Goal: Use online tool/utility

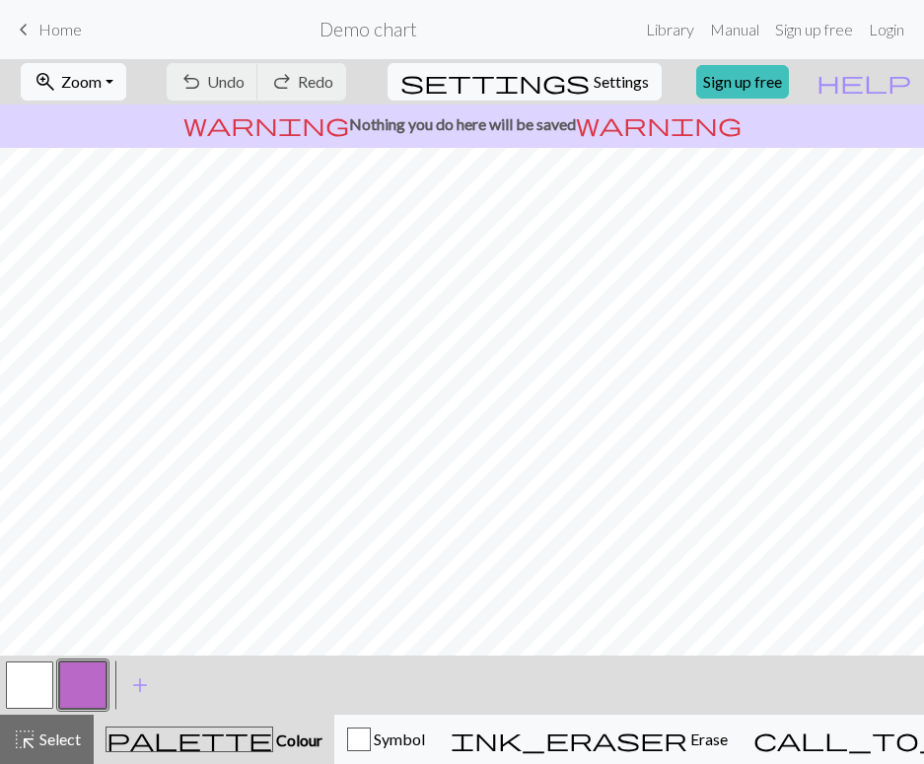
click at [29, 684] on button "button" at bounding box center [29, 685] width 47 height 47
click at [39, 749] on div "highlight_alt Select Select" at bounding box center [47, 740] width 68 height 24
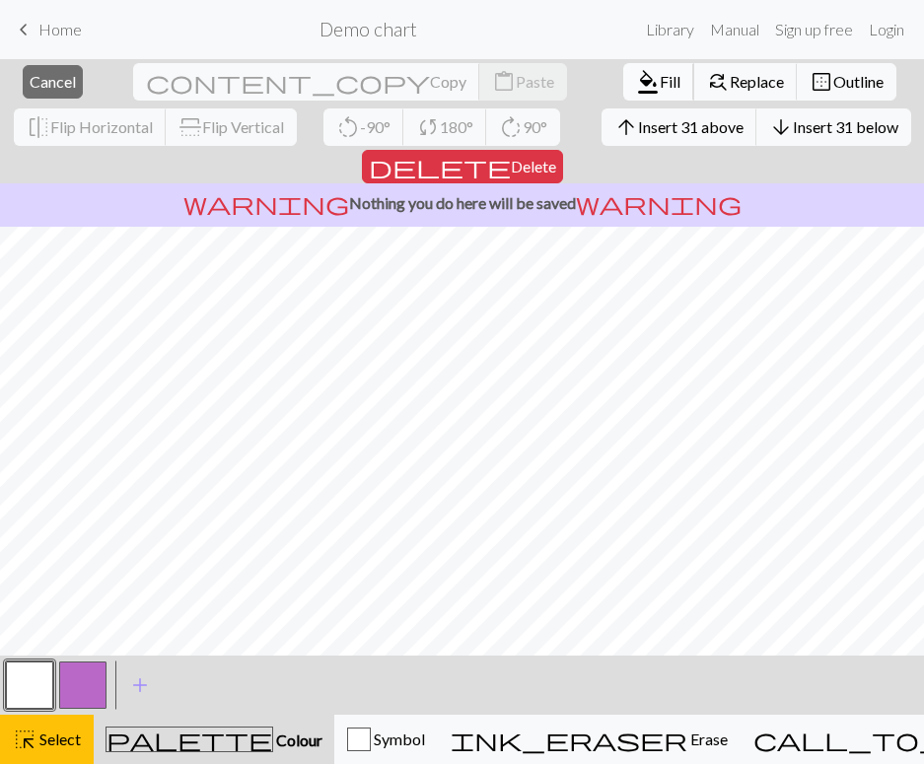
click at [636, 69] on span "format_color_fill" at bounding box center [648, 82] width 24 height 28
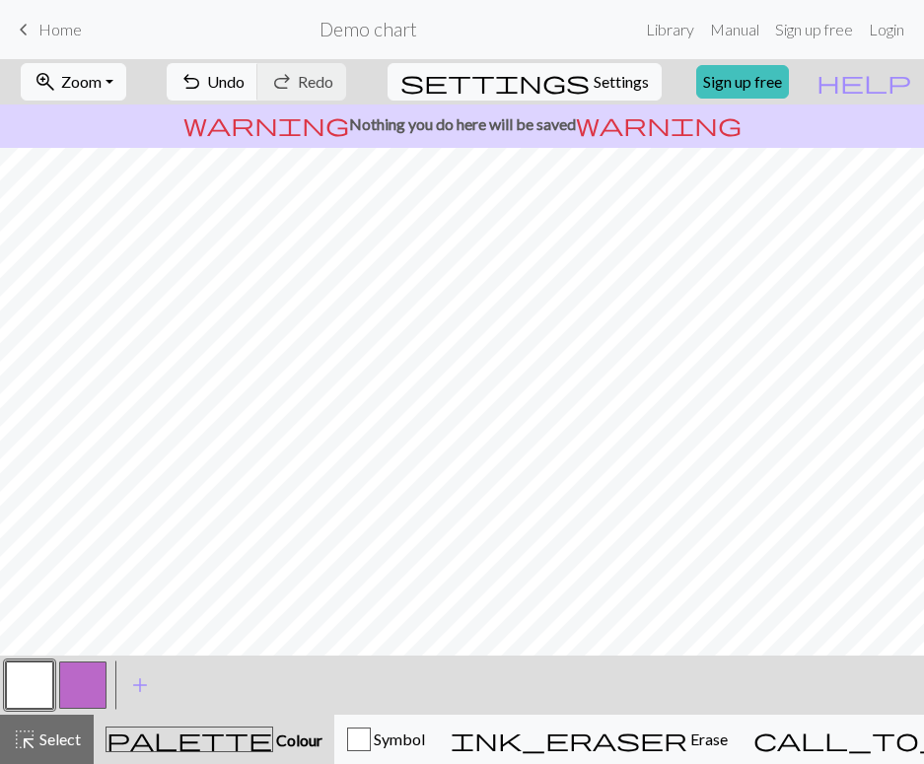
click at [80, 681] on button "button" at bounding box center [82, 685] width 47 height 47
click at [20, 699] on button "button" at bounding box center [29, 685] width 47 height 47
click at [73, 684] on button "button" at bounding box center [82, 685] width 47 height 47
click at [23, 696] on button "button" at bounding box center [29, 685] width 47 height 47
click at [86, 673] on button "button" at bounding box center [82, 685] width 47 height 47
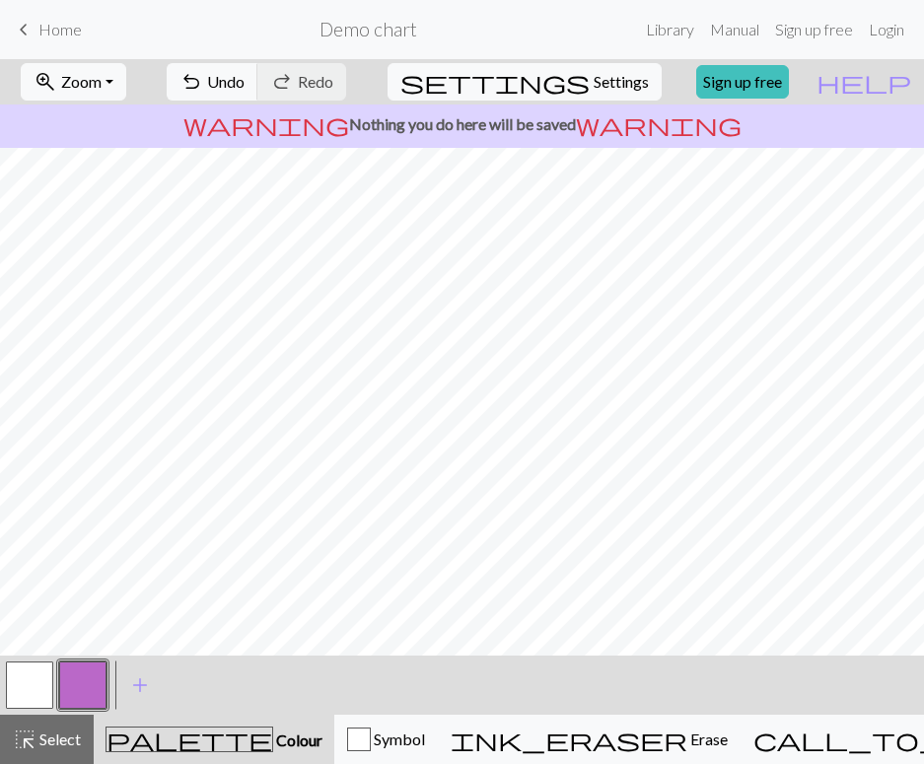
click at [31, 678] on button "button" at bounding box center [29, 685] width 47 height 47
click at [82, 667] on button "button" at bounding box center [82, 685] width 47 height 47
